Goal: Task Accomplishment & Management: Complete application form

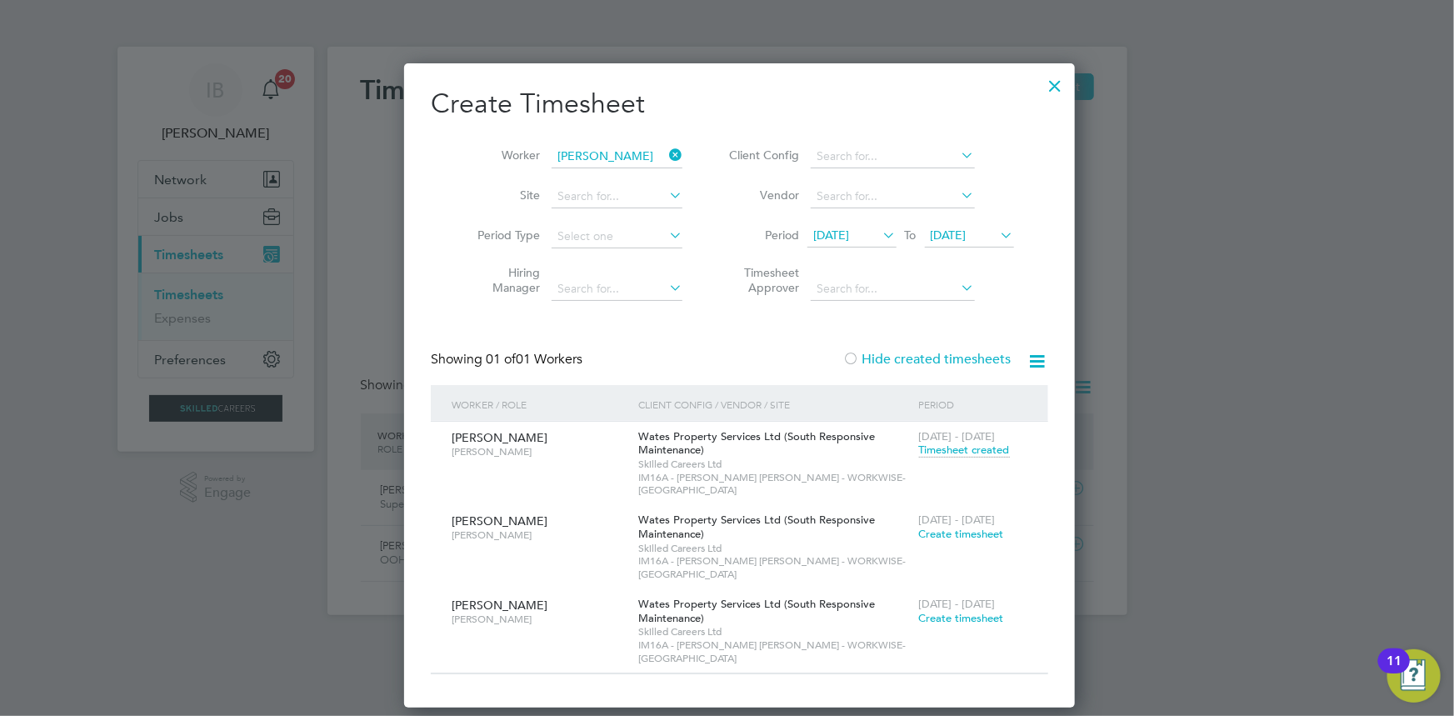
click at [666, 158] on icon at bounding box center [666, 154] width 0 height 23
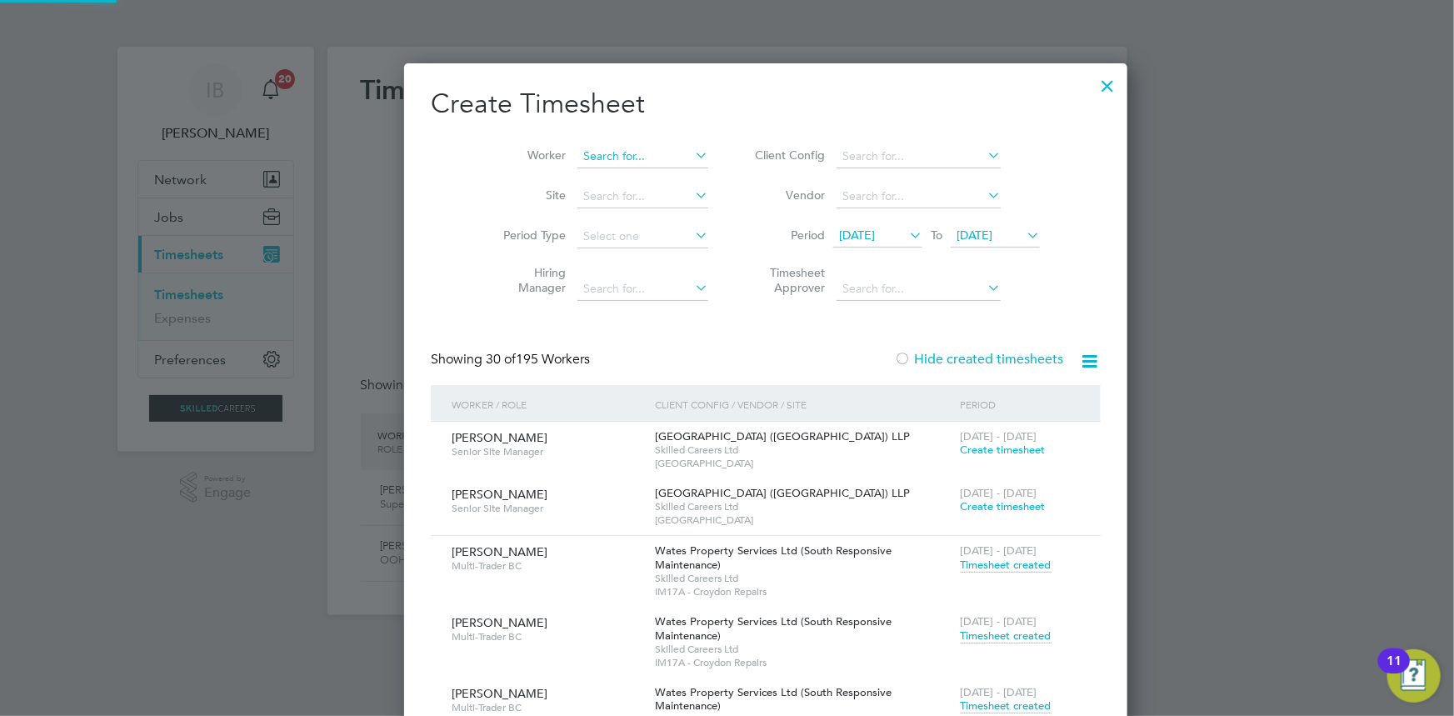
scroll to position [11881, 645]
click at [588, 159] on input at bounding box center [643, 156] width 131 height 23
click at [605, 173] on li "[PERSON_NAME] grave" at bounding box center [604, 179] width 132 height 23
type input "[PERSON_NAME]"
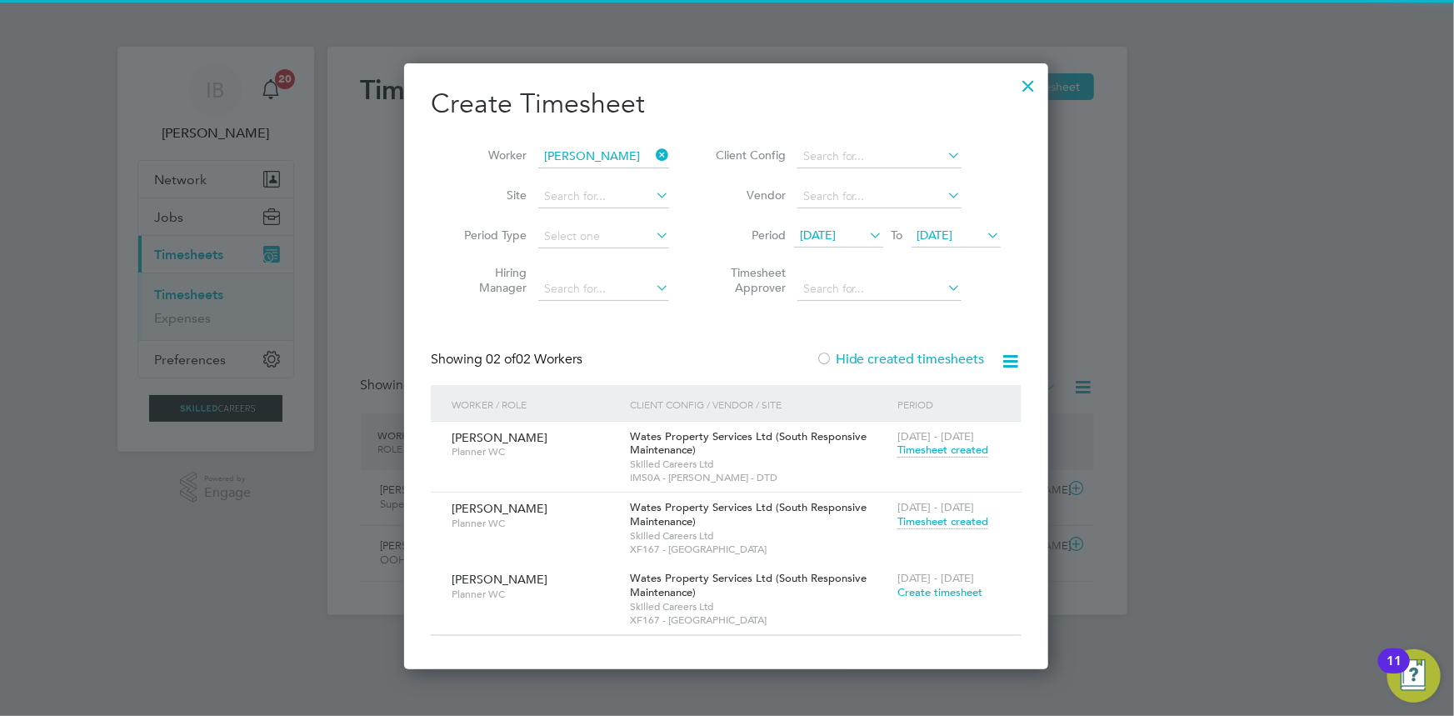
scroll to position [607, 645]
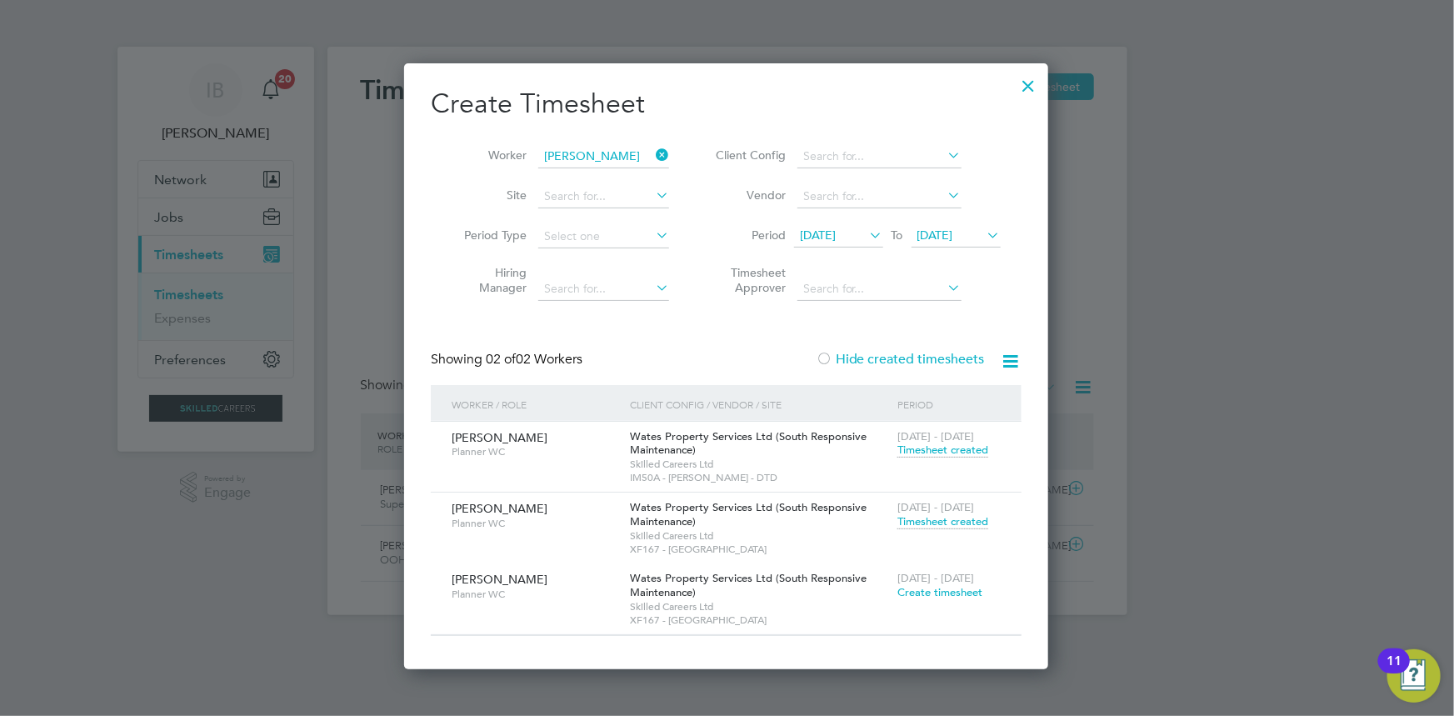
click at [953, 593] on span "Create timesheet" at bounding box center [940, 592] width 85 height 14
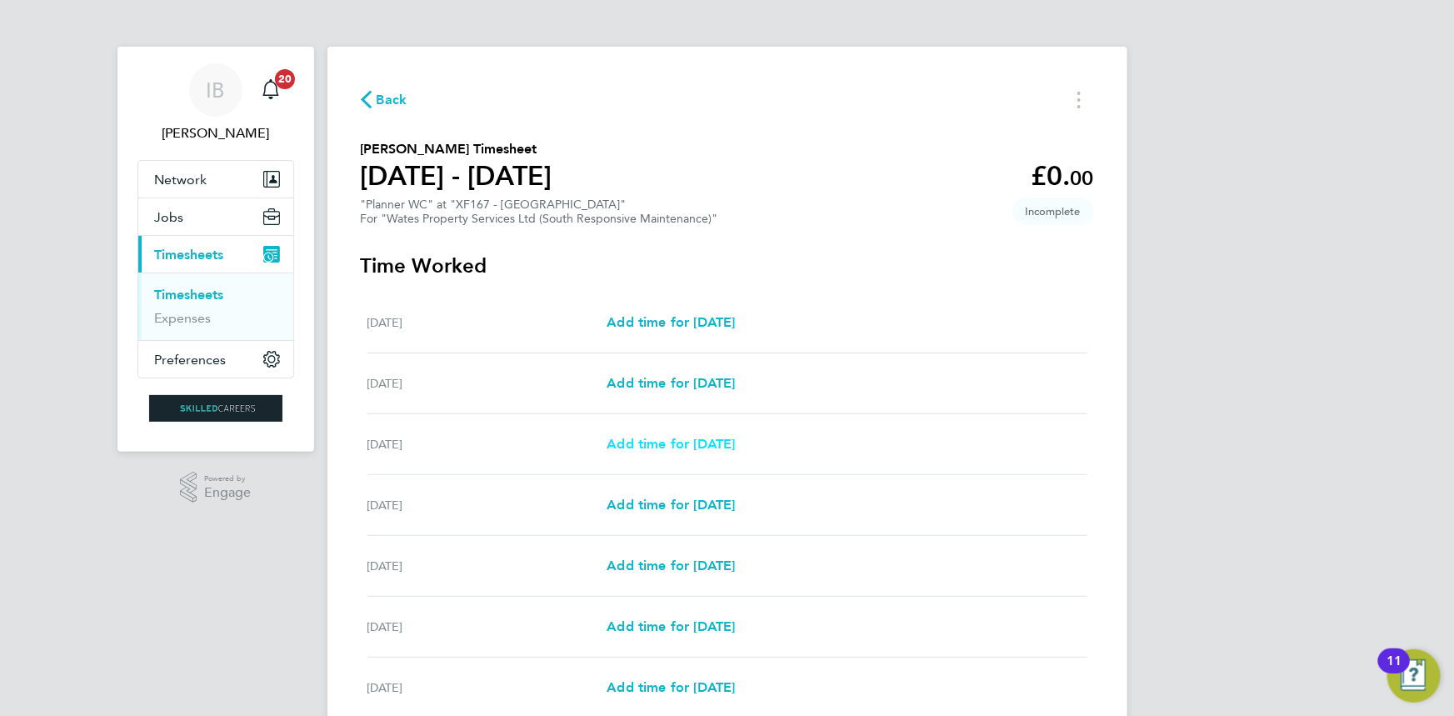
click at [735, 447] on span "Add time for [DATE]" at bounding box center [671, 444] width 128 height 16
select select "30"
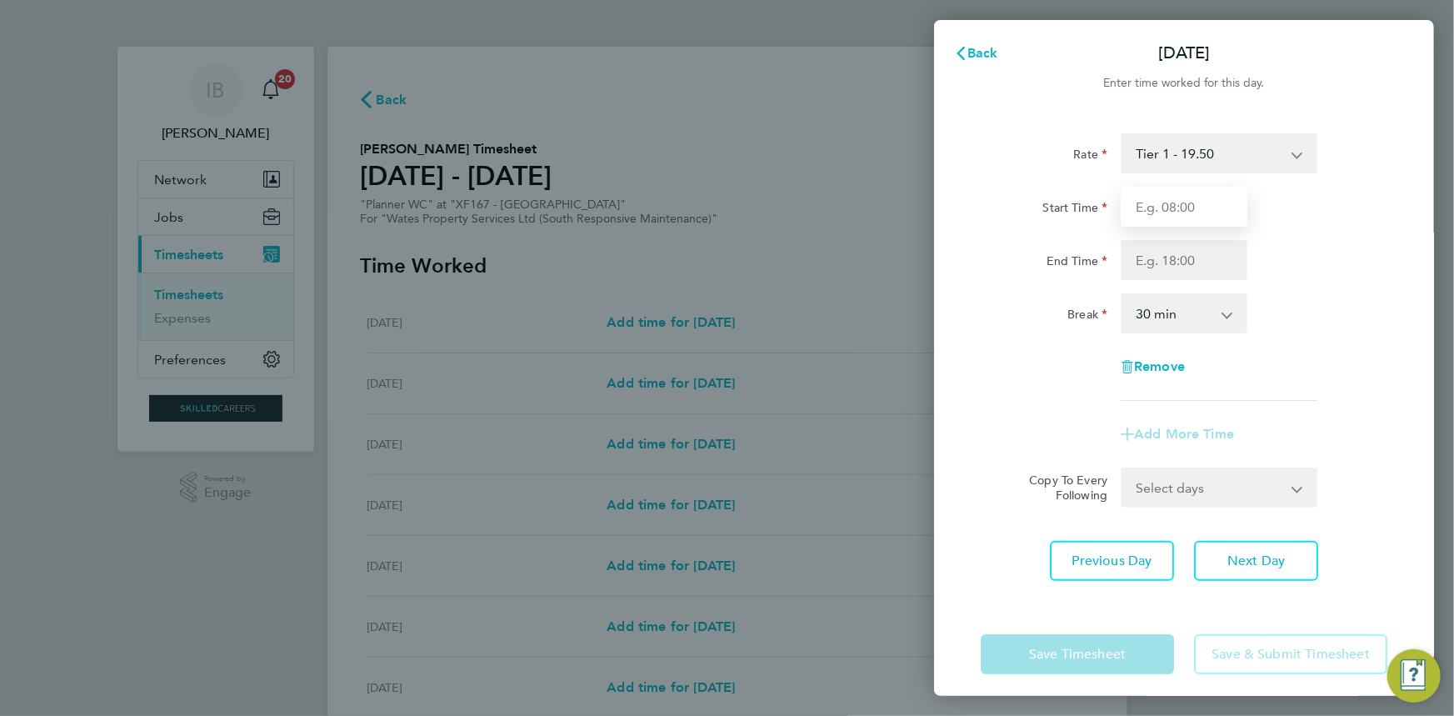
drag, startPoint x: 1219, startPoint y: 210, endPoint x: 1223, endPoint y: 227, distance: 17.2
click at [1219, 210] on input "Start Time" at bounding box center [1184, 207] width 127 height 40
type input "08:00"
click at [1188, 266] on input "End Time" at bounding box center [1184, 260] width 127 height 40
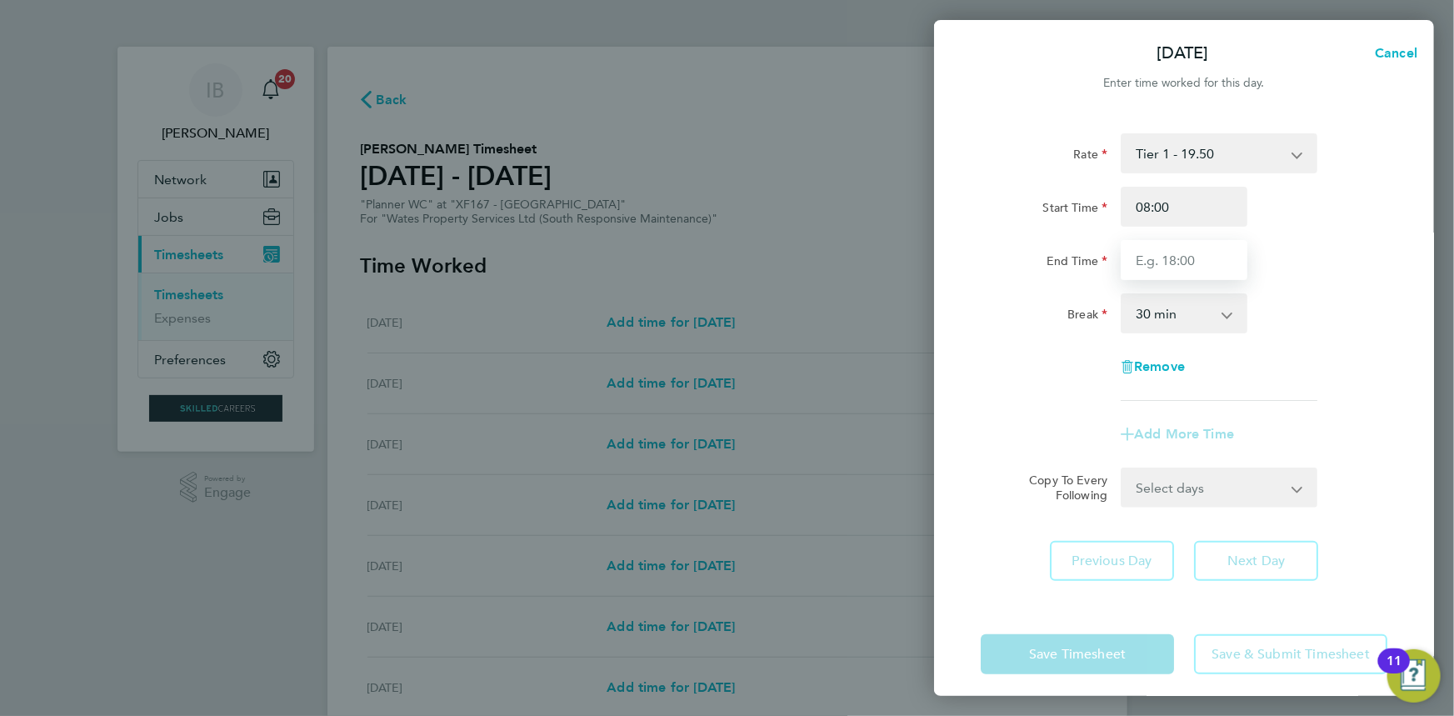
type input "17:00"
click at [1201, 341] on div "Rate Tier 1 - 19.50 Start Time 08:00 End Time 17:00 Break 0 min 15 min 30 min 4…" at bounding box center [1184, 267] width 407 height 268
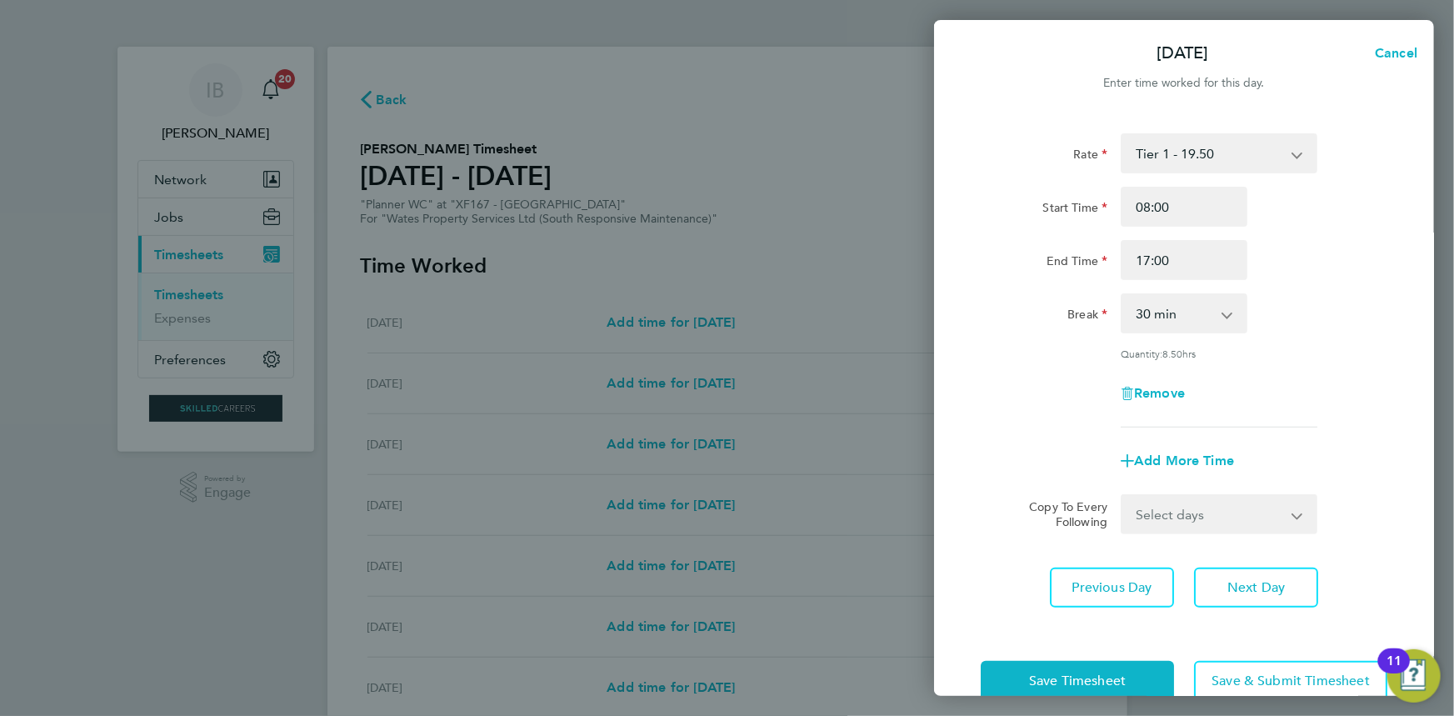
click at [1175, 333] on div "Rate Tier 1 - 19.50 Start Time 08:00 End Time 17:00 Break 0 min 15 min 30 min 4…" at bounding box center [1184, 280] width 407 height 294
drag, startPoint x: 1195, startPoint y: 298, endPoint x: 1194, endPoint y: 328, distance: 30.0
click at [1195, 298] on select "0 min 15 min 30 min 45 min 60 min 75 min 90 min" at bounding box center [1174, 313] width 103 height 37
select select "60"
click at [1123, 295] on select "0 min 15 min 30 min 45 min 60 min 75 min 90 min" at bounding box center [1174, 313] width 103 height 37
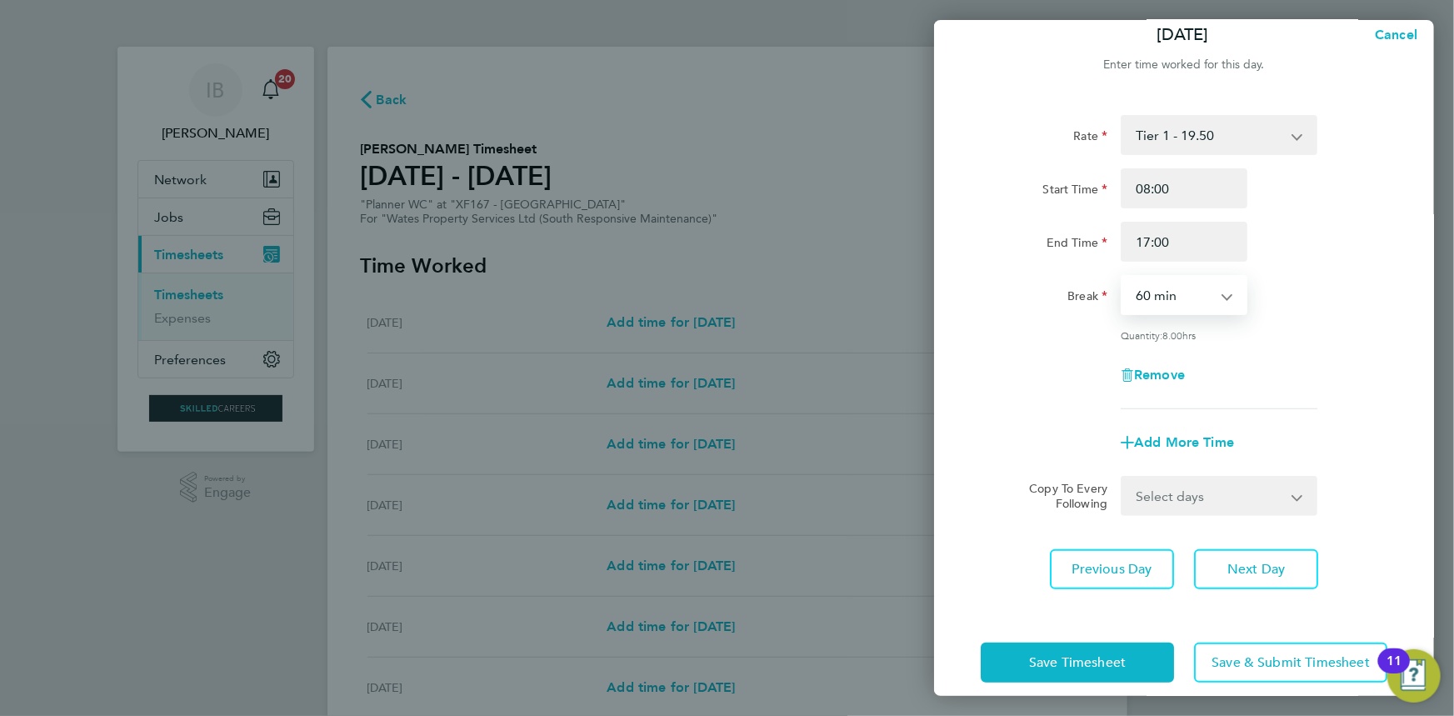
scroll to position [36, 0]
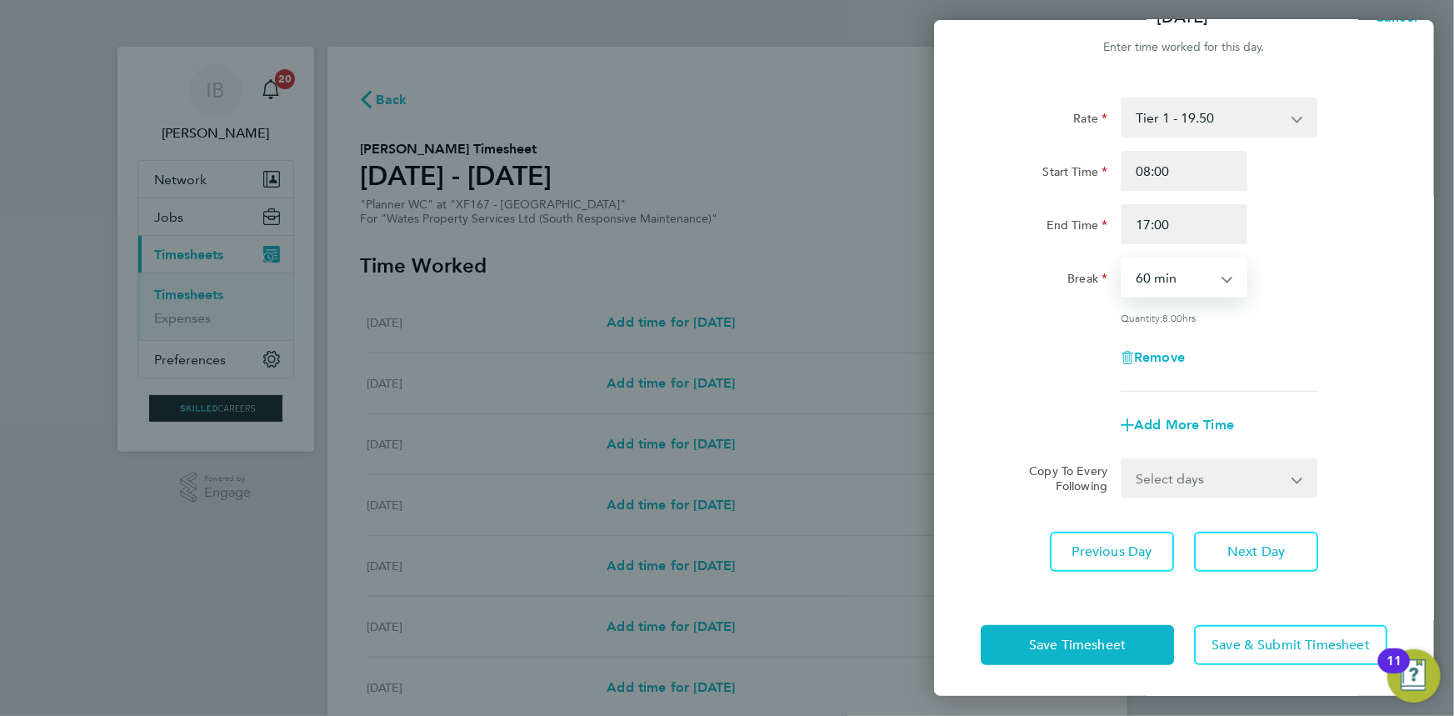
click at [1063, 620] on div "Save Timesheet Save & Submit Timesheet" at bounding box center [1184, 645] width 500 height 107
click at [1066, 637] on span "Save Timesheet" at bounding box center [1077, 645] width 97 height 17
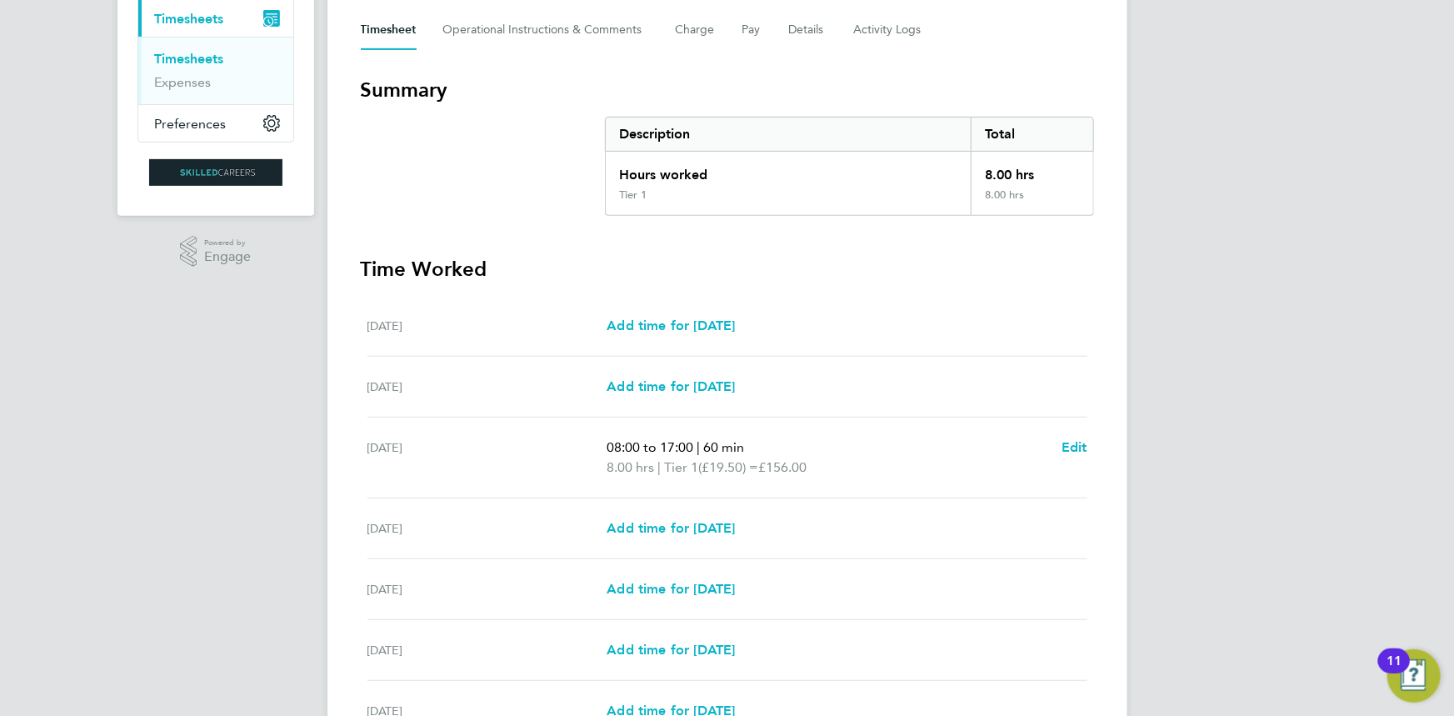
scroll to position [303, 0]
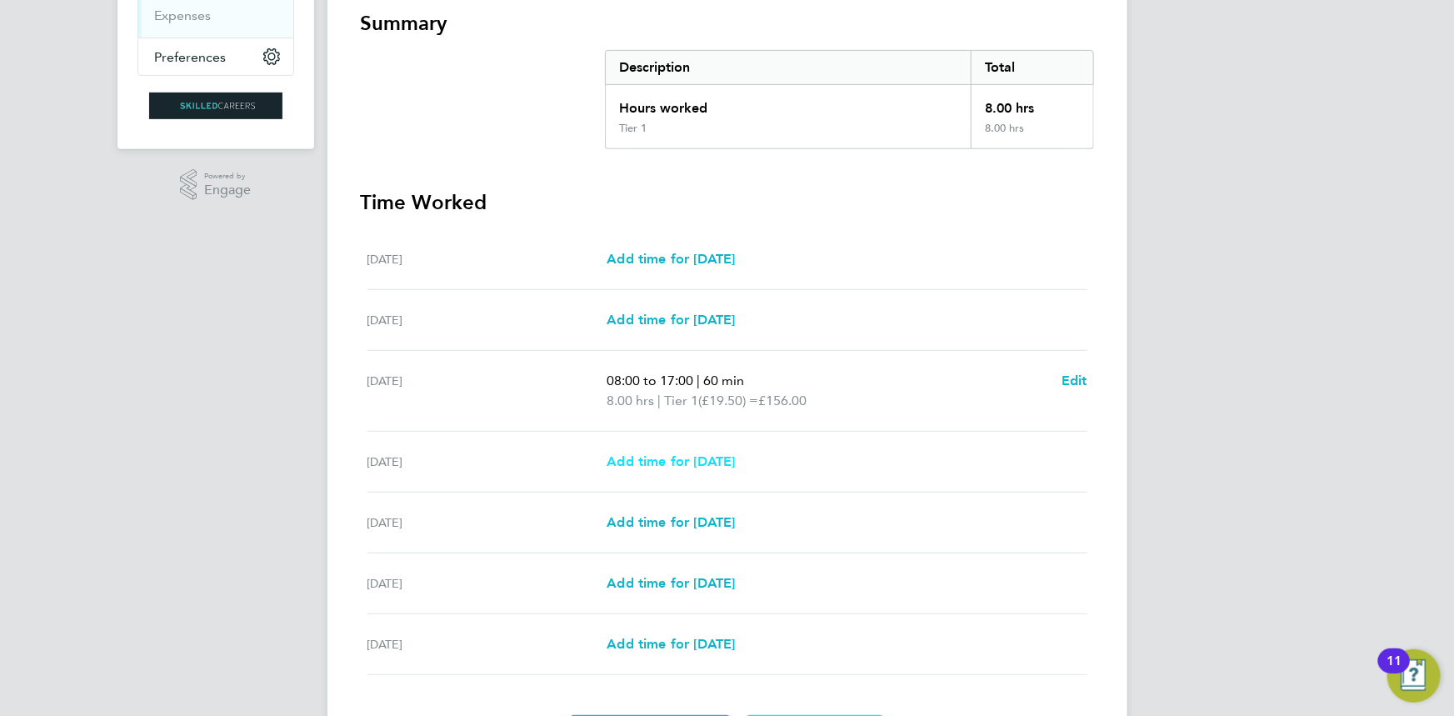
click at [703, 461] on span "Add time for [DATE]" at bounding box center [671, 461] width 128 height 16
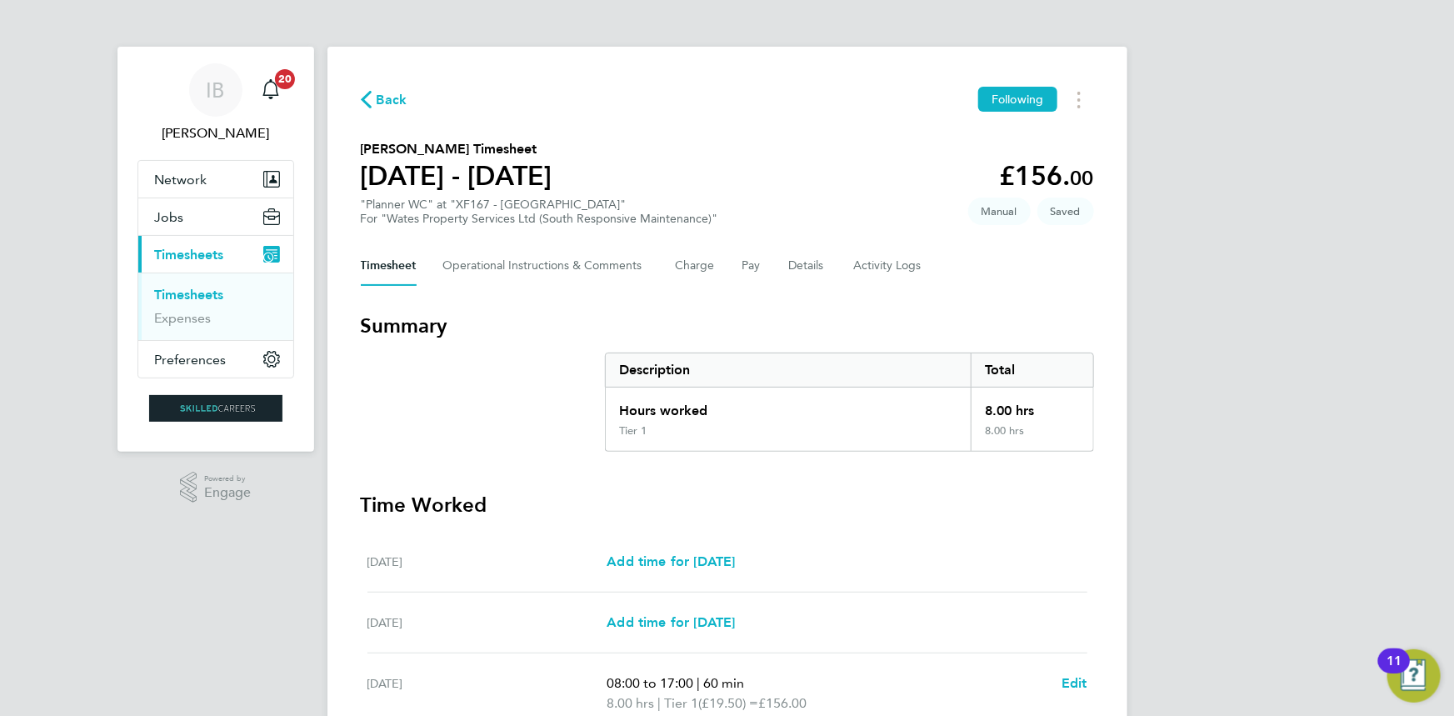
select select "30"
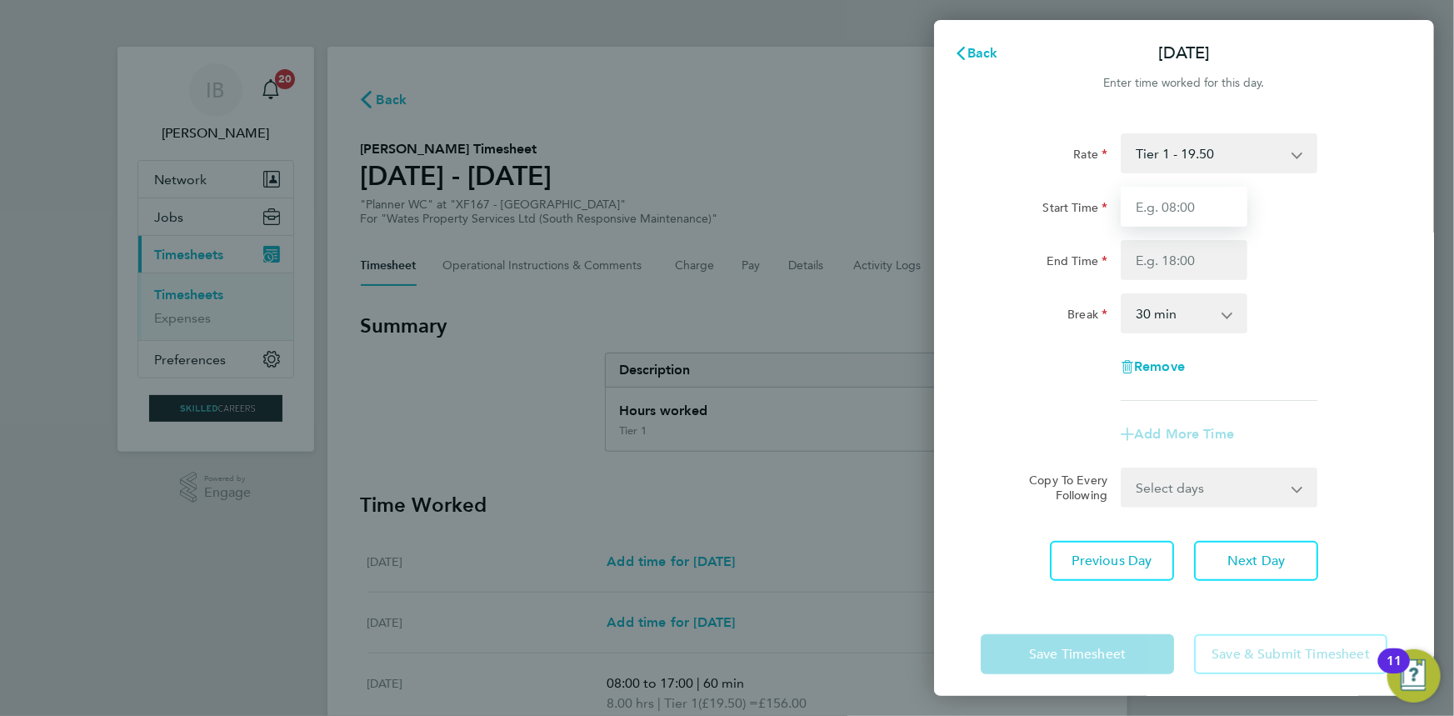
click at [1218, 204] on input "Start Time" at bounding box center [1184, 207] width 127 height 40
type input "08:00"
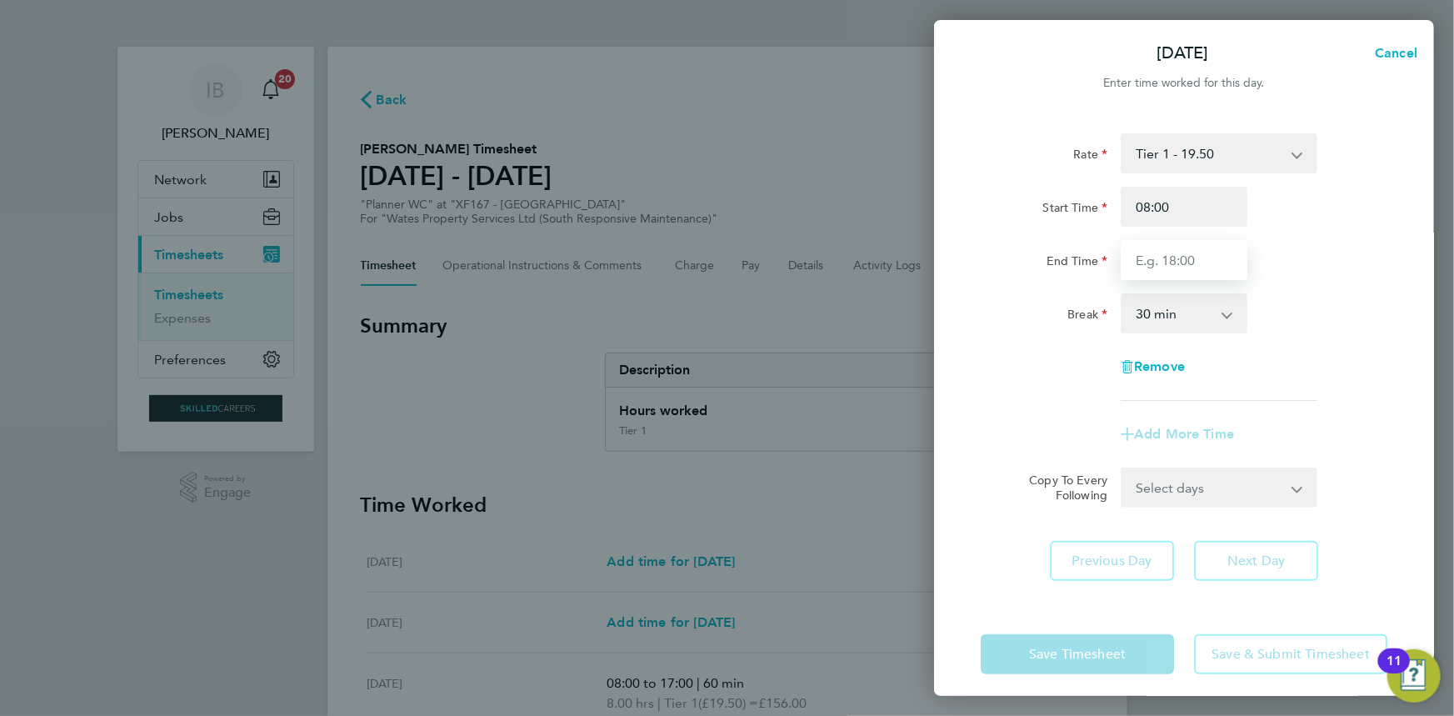
click at [1197, 262] on input "End Time" at bounding box center [1184, 260] width 127 height 40
type input "17:00"
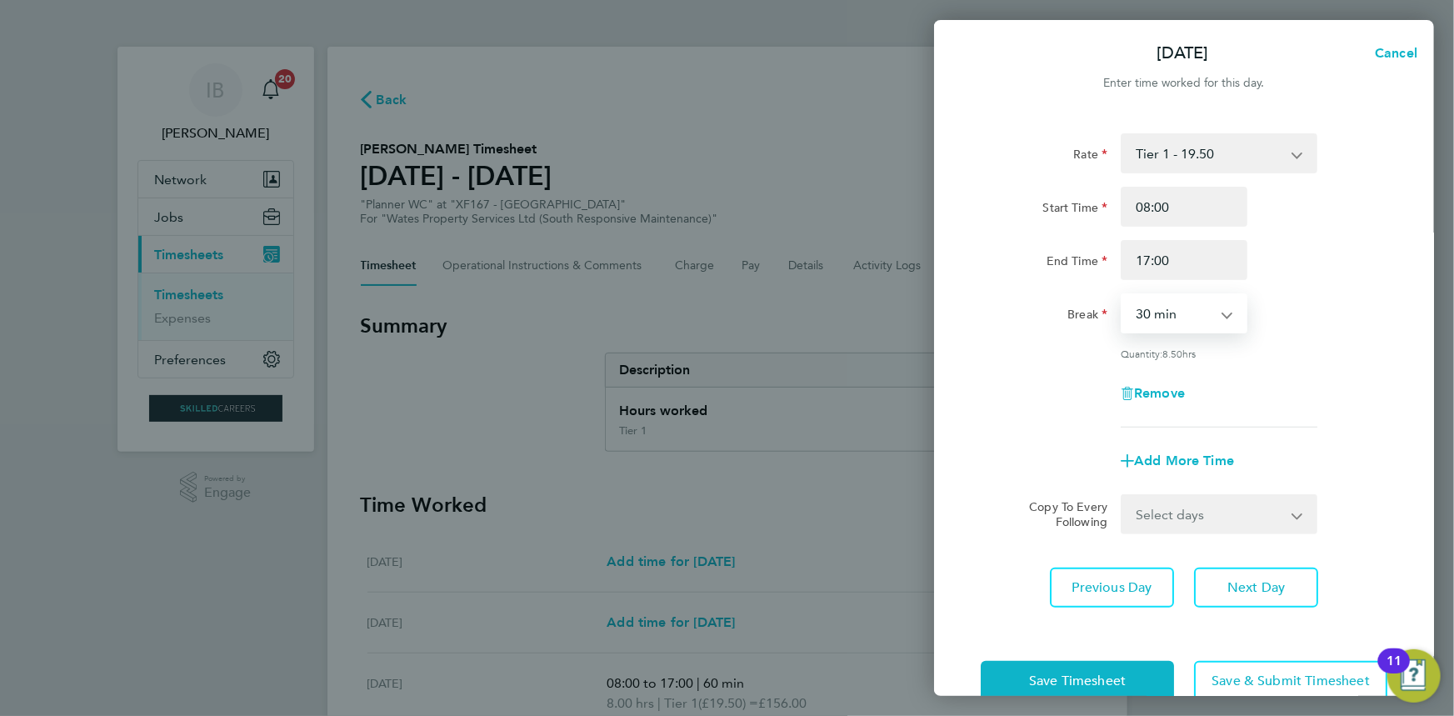
click at [1184, 307] on select "0 min 15 min 30 min 45 min 60 min 75 min 90 min" at bounding box center [1174, 313] width 103 height 37
select select "60"
click at [1123, 295] on select "0 min 15 min 30 min 45 min 60 min 75 min 90 min" at bounding box center [1174, 313] width 103 height 37
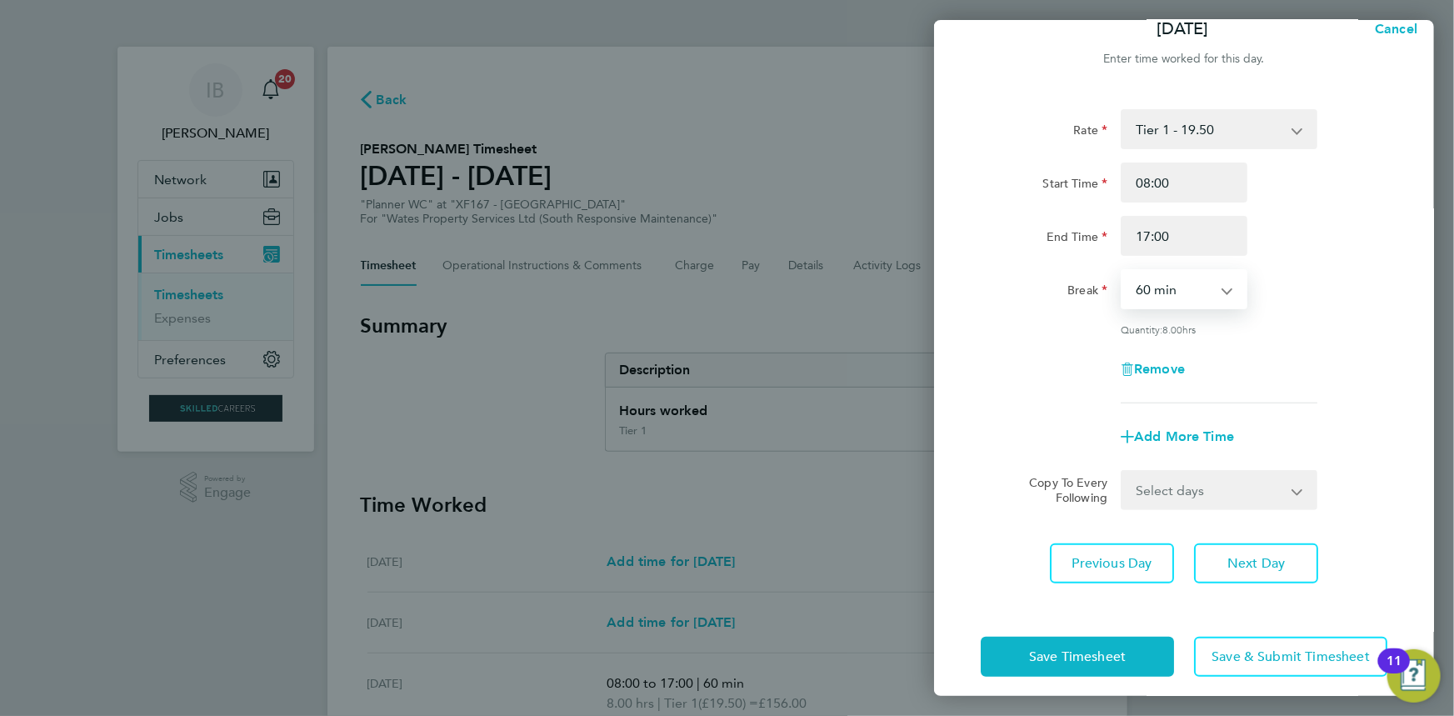
scroll to position [36, 0]
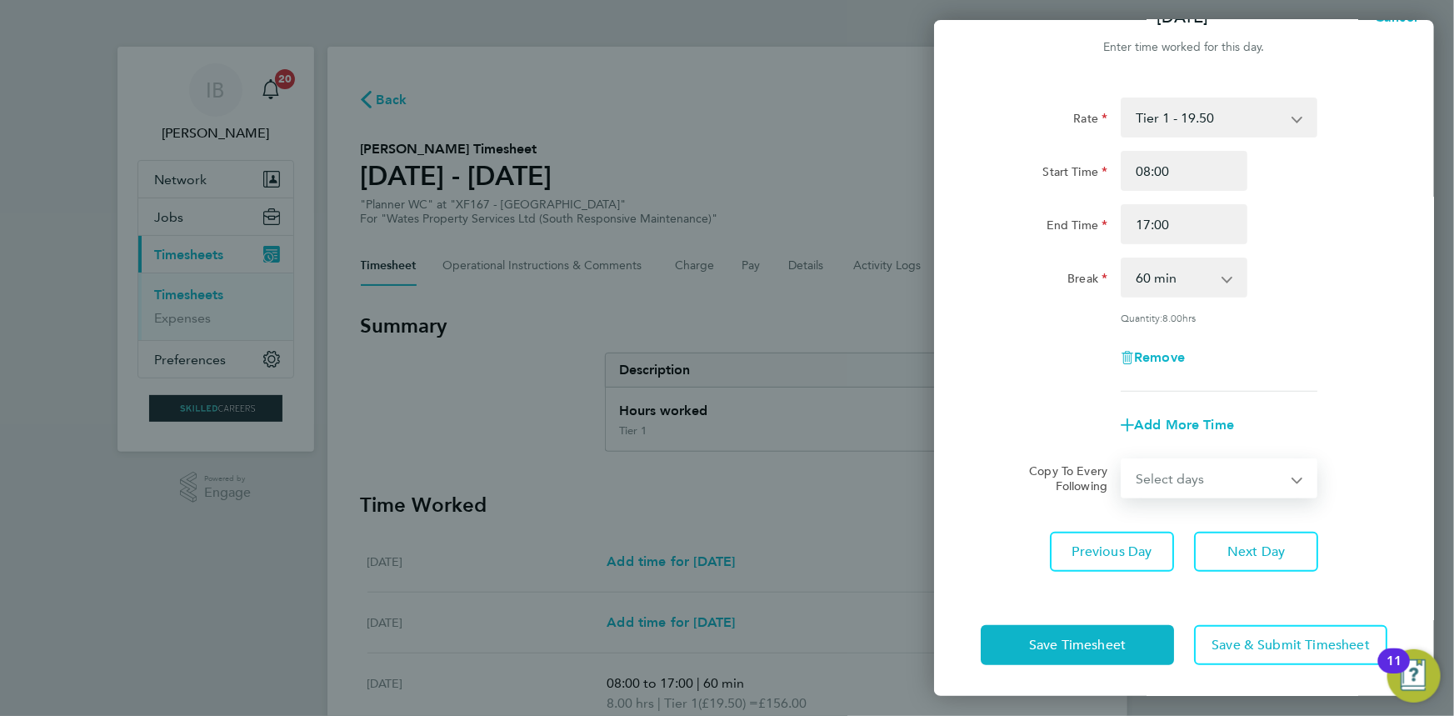
click at [1173, 480] on select "Select days Day [DATE] [DATE] [DATE]" at bounding box center [1210, 478] width 175 height 37
select select "DAY"
click at [1123, 460] on select "Select days Day [DATE] [DATE] [DATE]" at bounding box center [1210, 478] width 175 height 37
select select "[DATE]"
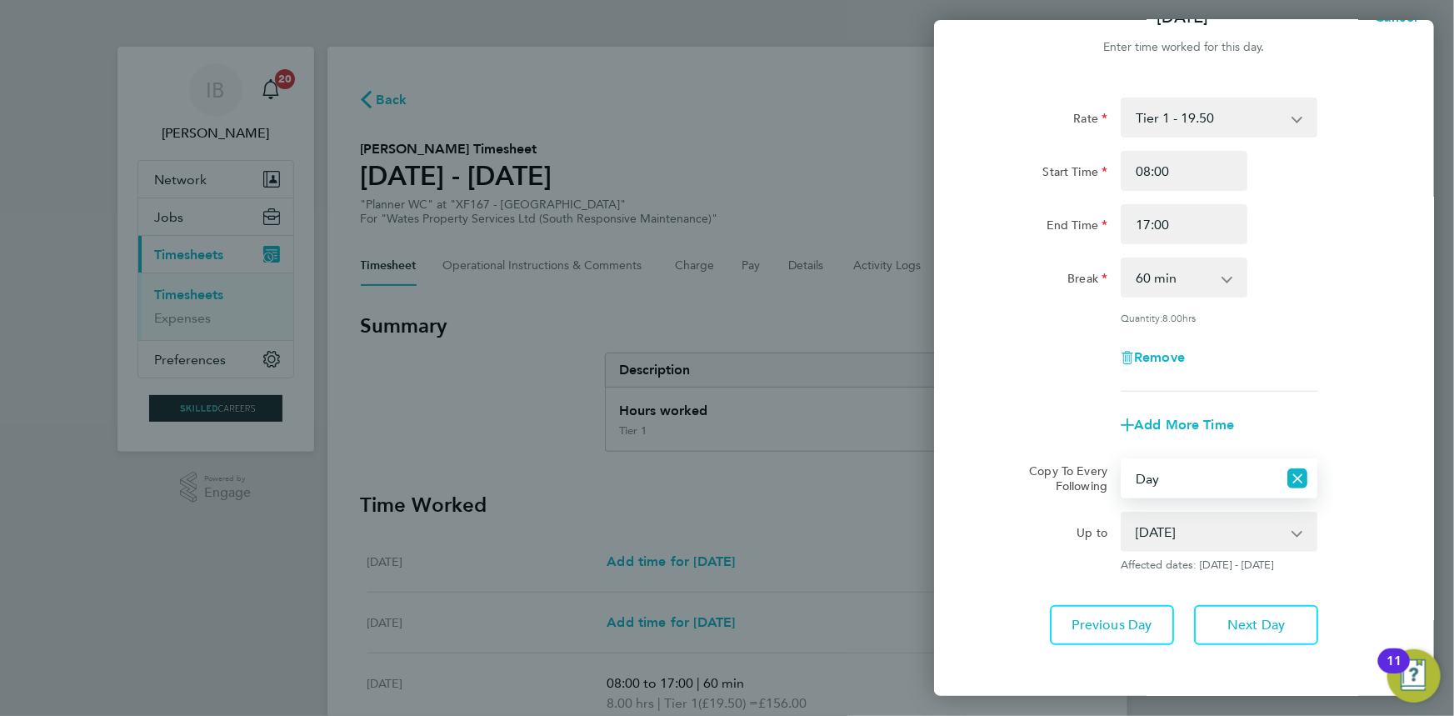
scroll to position [109, 0]
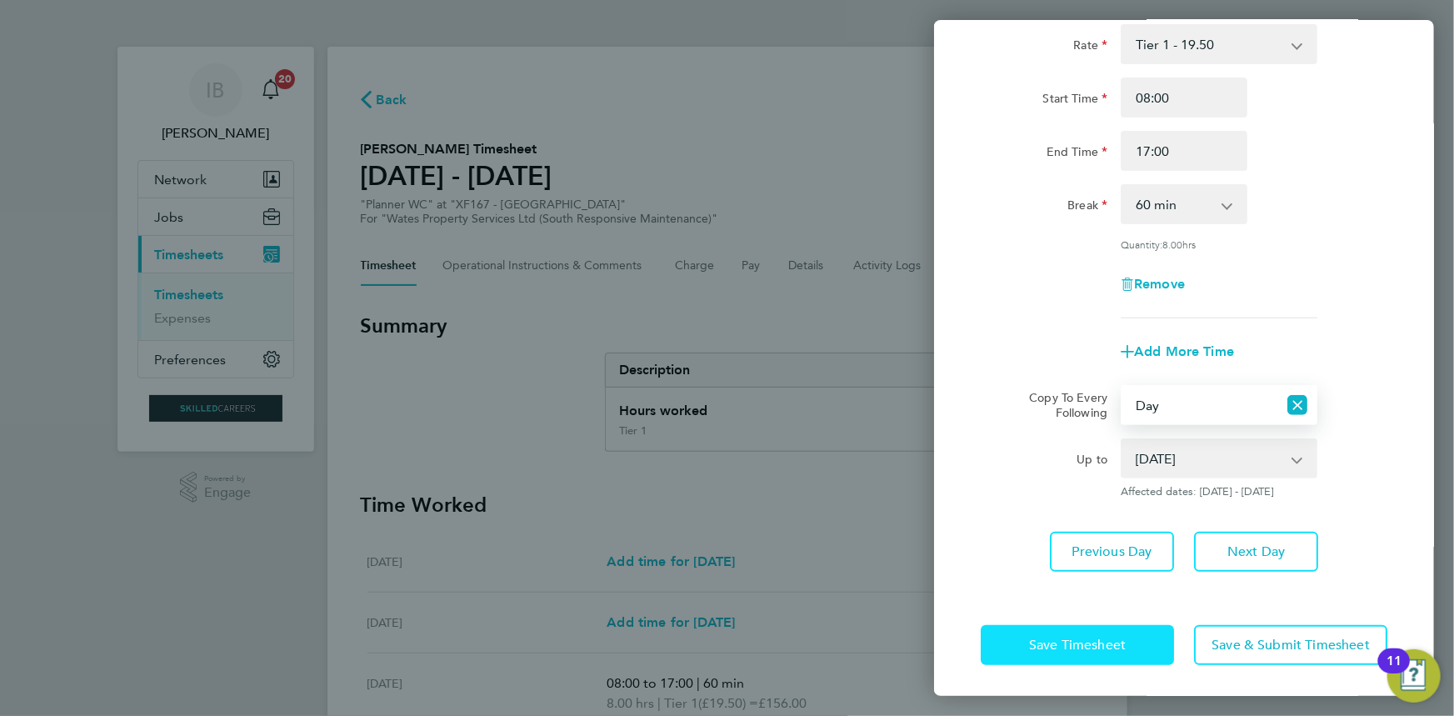
click at [1100, 640] on span "Save Timesheet" at bounding box center [1077, 645] width 97 height 17
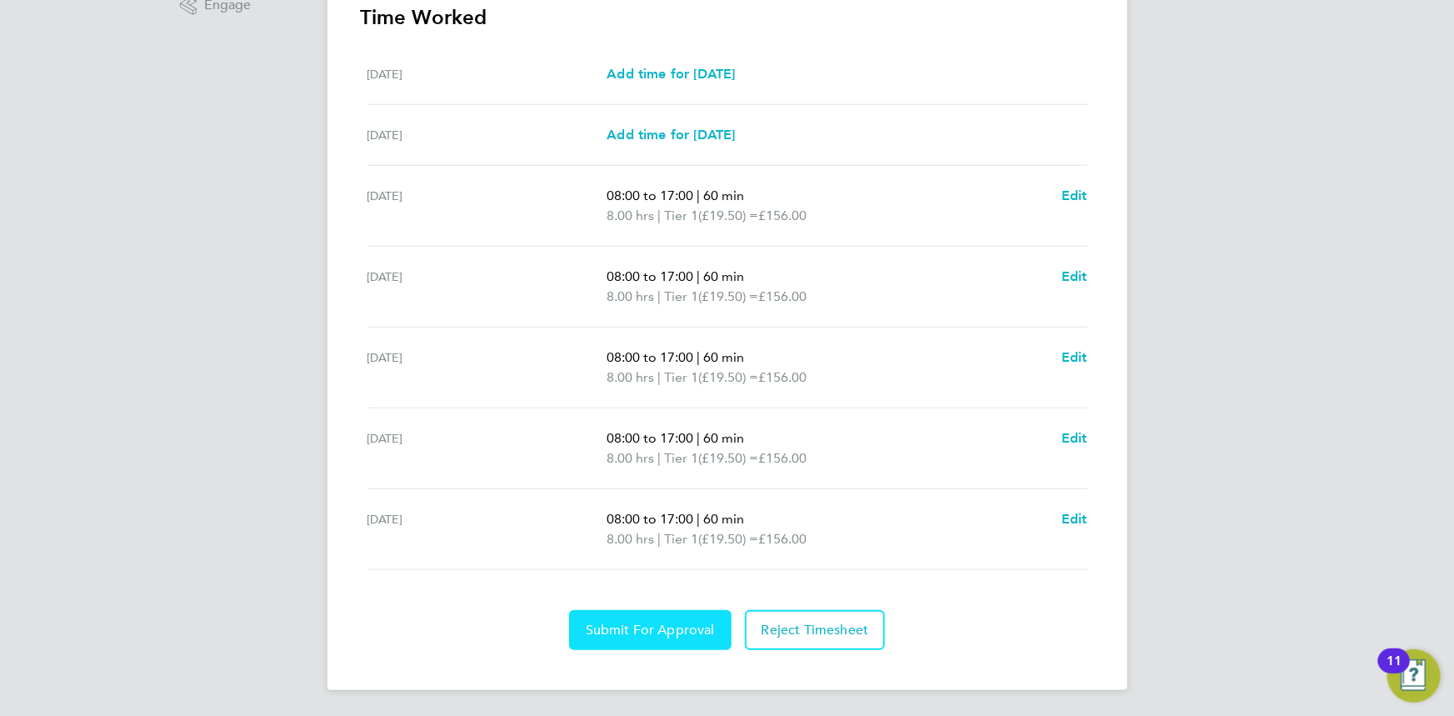
click at [658, 616] on button "Submit For Approval" at bounding box center [650, 630] width 163 height 40
